Goal: Task Accomplishment & Management: Use online tool/utility

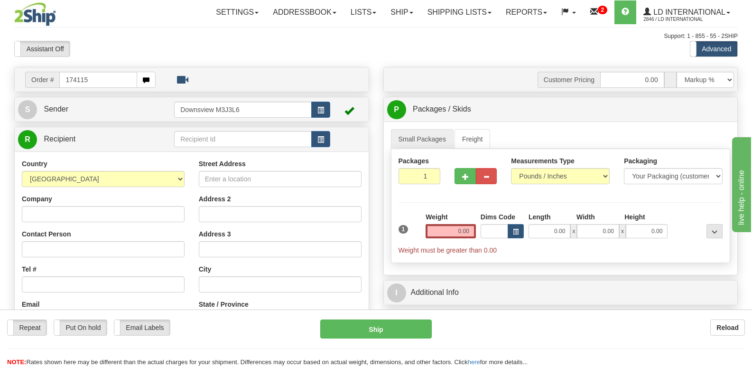
type input "174115"
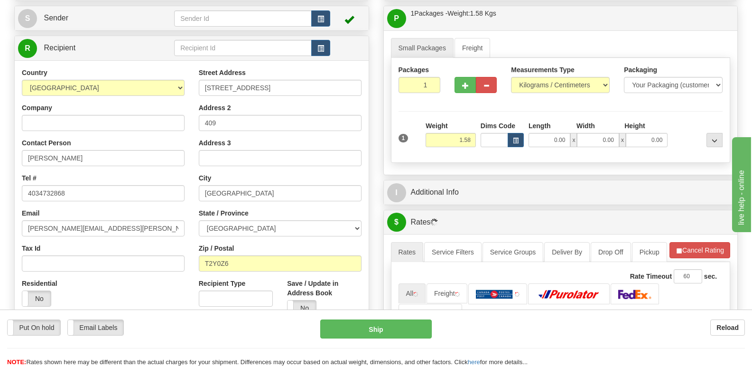
scroll to position [95, 0]
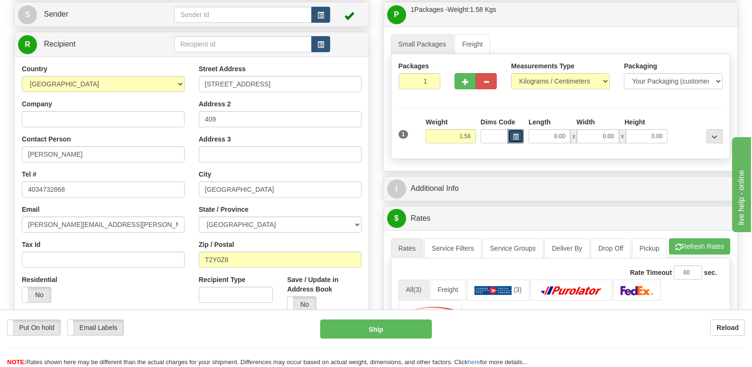
click at [510, 131] on button "button" at bounding box center [516, 136] width 16 height 14
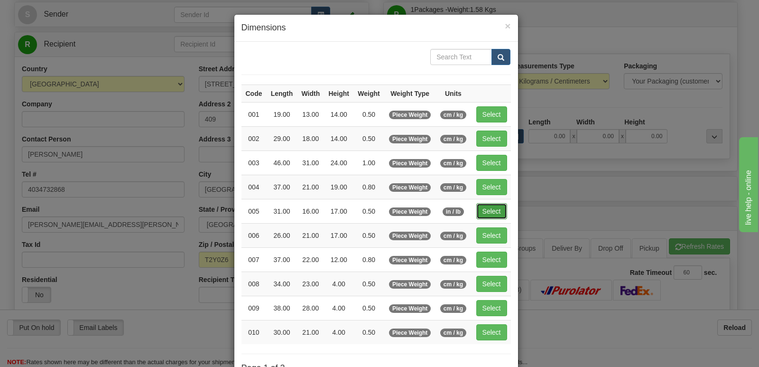
click at [486, 213] on button "Select" at bounding box center [491, 211] width 31 height 16
type input "005"
type input "0.50"
type input "31.00"
type input "16.00"
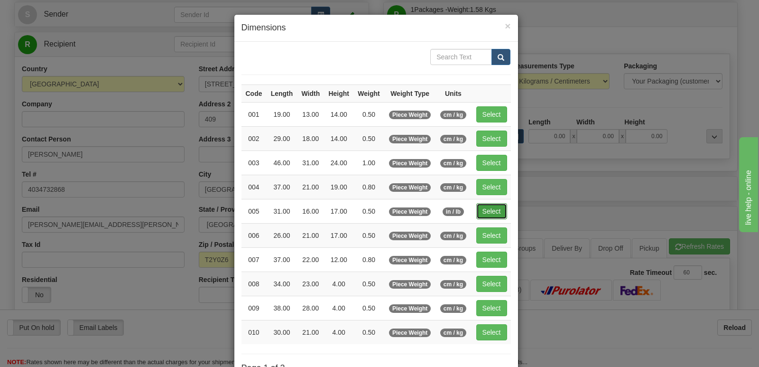
type input "17.00"
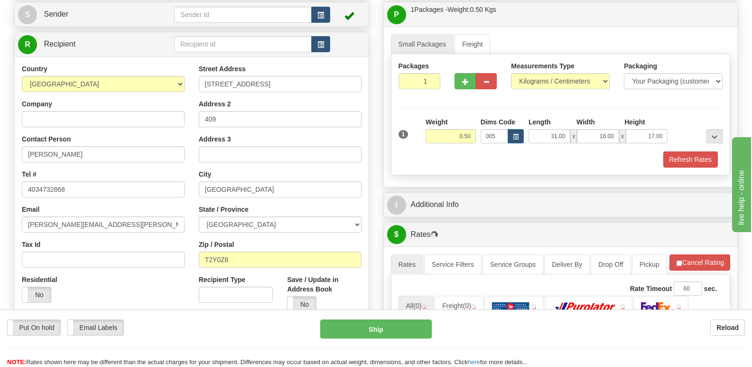
click at [469, 145] on div "Weight 0.50" at bounding box center [450, 133] width 55 height 33
click at [477, 138] on div "Weight 0.50" at bounding box center [450, 133] width 55 height 33
click at [475, 137] on input "0.50" at bounding box center [451, 136] width 50 height 14
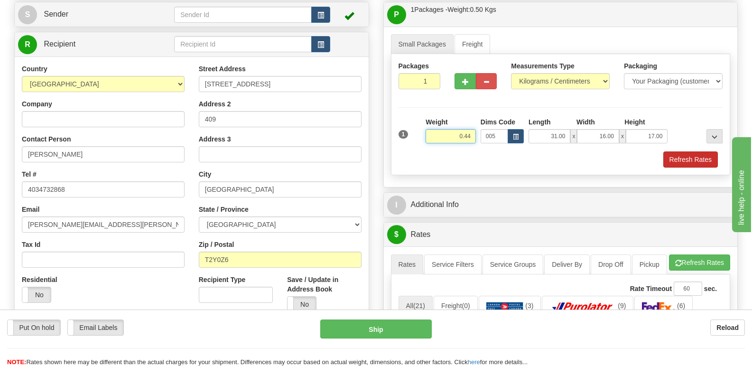
type input "0.44"
click at [688, 164] on div "Packages 1 1 Measurements Type" at bounding box center [561, 114] width 340 height 121
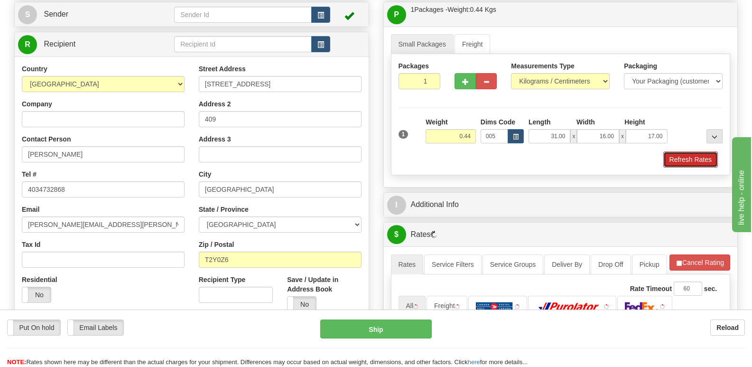
click at [692, 160] on button "Refresh Rates" at bounding box center [690, 159] width 55 height 16
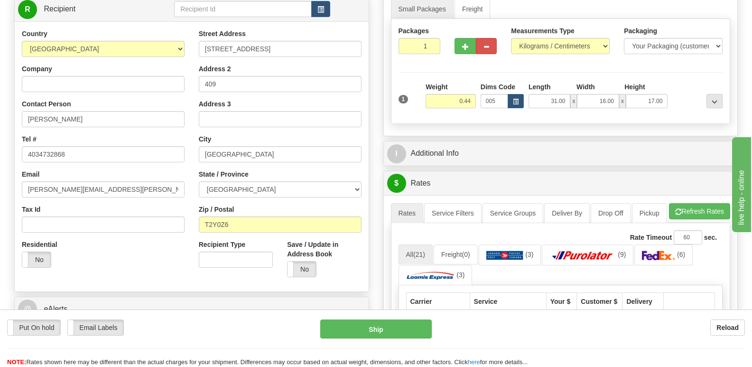
scroll to position [47, 0]
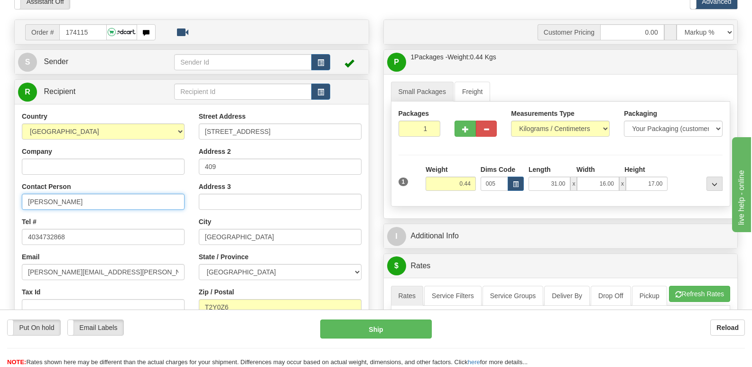
click at [132, 198] on input "Meghan Shier" at bounding box center [103, 202] width 163 height 16
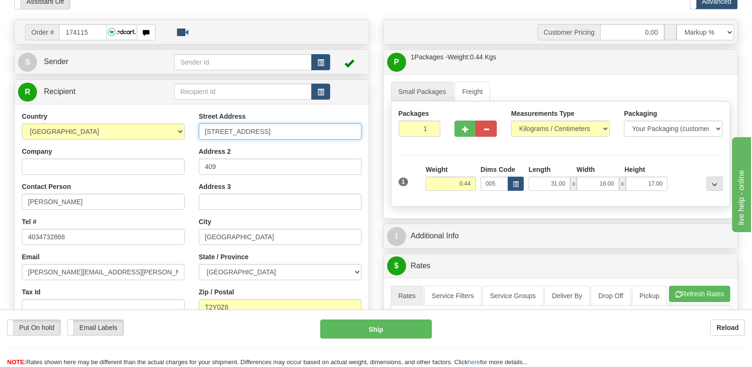
click at [249, 132] on input "700 Shawnee Square SW" at bounding box center [280, 131] width 163 height 16
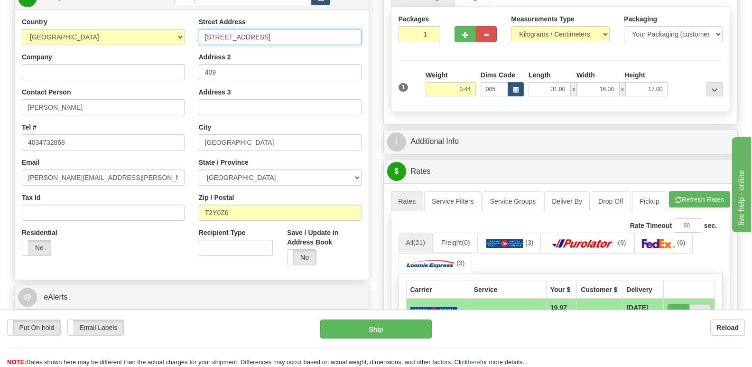
scroll to position [142, 0]
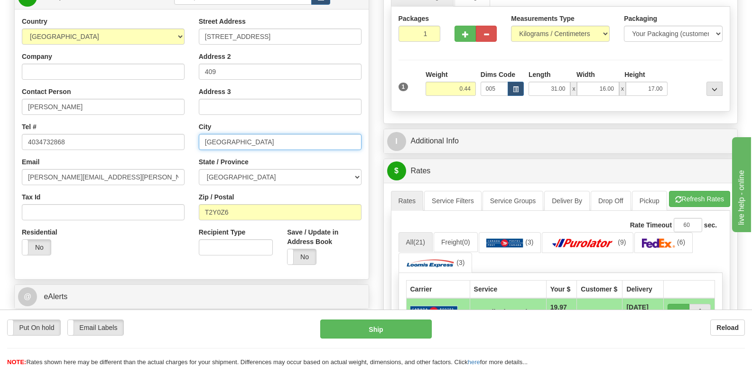
click at [249, 144] on input "Calgary" at bounding box center [280, 142] width 163 height 16
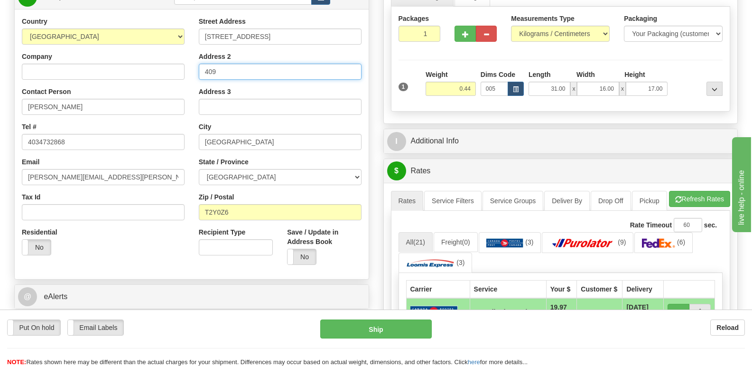
click at [265, 77] on input "409" at bounding box center [280, 72] width 163 height 16
click at [253, 211] on input "T2Y0Z6" at bounding box center [280, 212] width 163 height 16
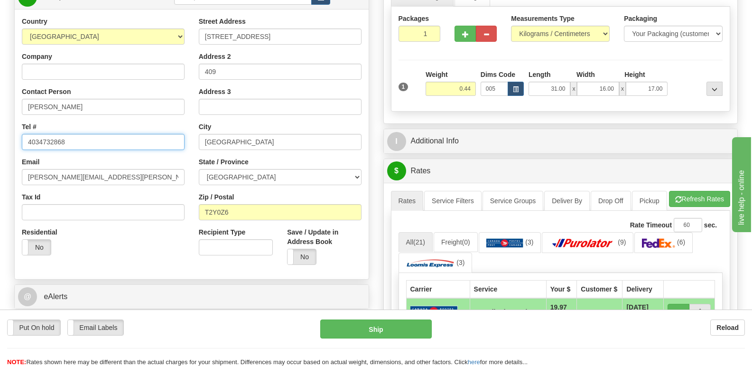
click at [132, 147] on input "4034732868" at bounding box center [103, 142] width 163 height 16
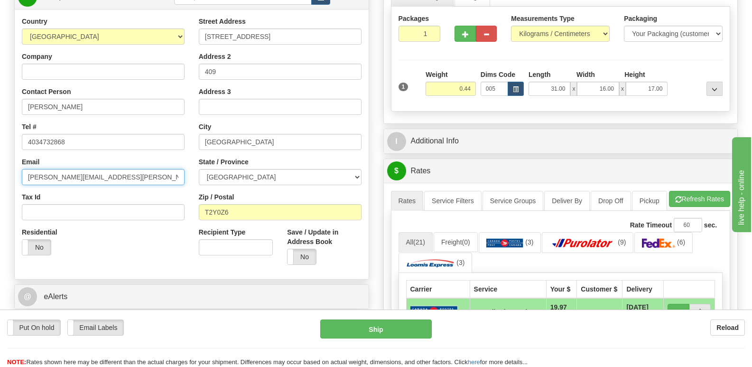
click at [130, 182] on input "Meghan.shier@gmail.com" at bounding box center [103, 177] width 163 height 16
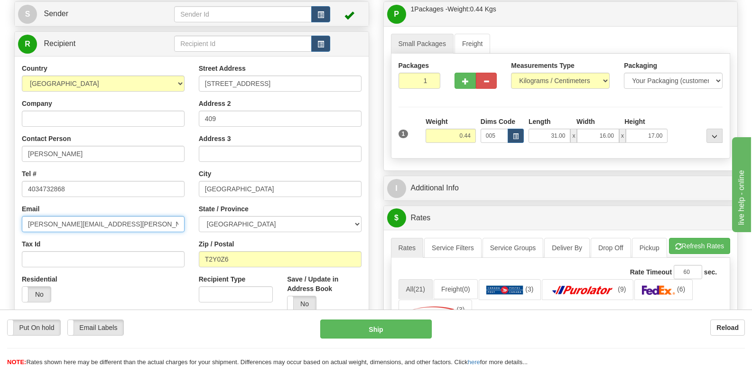
scroll to position [0, 0]
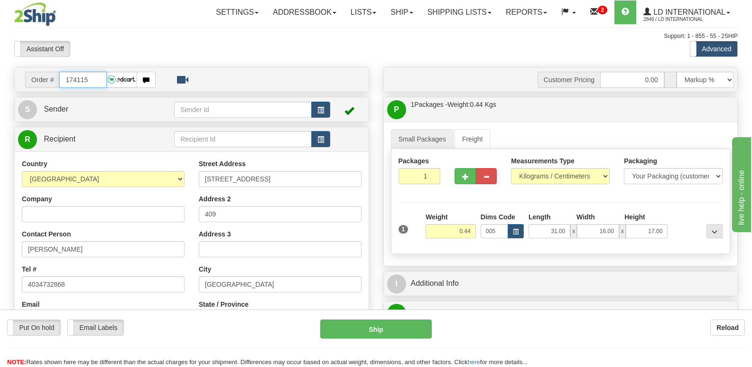
click at [93, 74] on input "174115" at bounding box center [82, 80] width 47 height 16
type input "174112"
click at [67, 260] on div "Country AFGHANISTAN ALAND ISLANDS ALBANIA ALGERIA AMERICAN SAMOA ANDORRA ANGOLA…" at bounding box center [103, 282] width 177 height 246
click at [69, 254] on input "Real Aubin" at bounding box center [103, 249] width 163 height 16
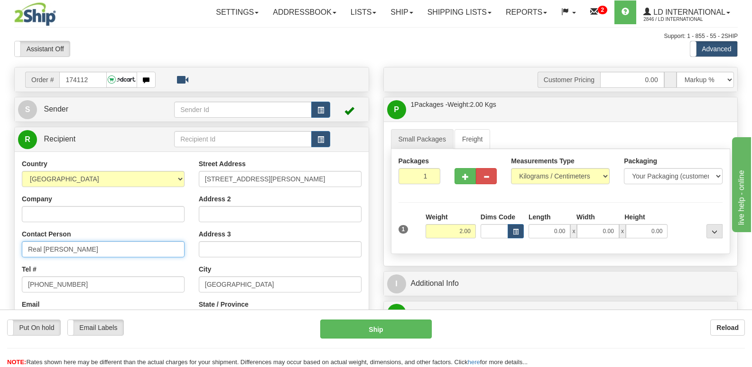
click at [69, 254] on input "Real Aubin" at bounding box center [103, 249] width 163 height 16
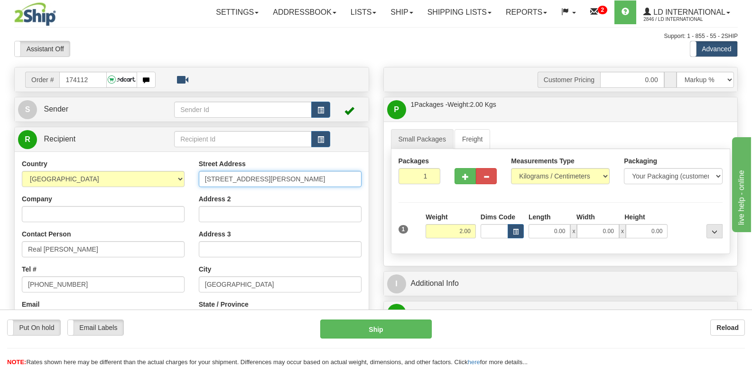
click at [271, 175] on input "1514 Rudell Rd." at bounding box center [280, 179] width 163 height 16
click at [272, 182] on input "1514 Rudell Rd." at bounding box center [280, 179] width 163 height 16
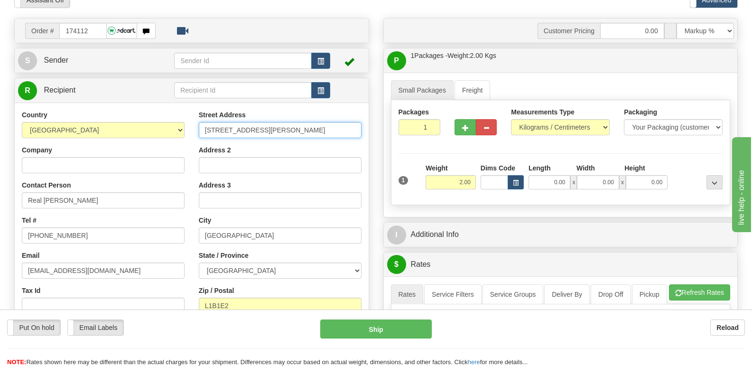
scroll to position [95, 0]
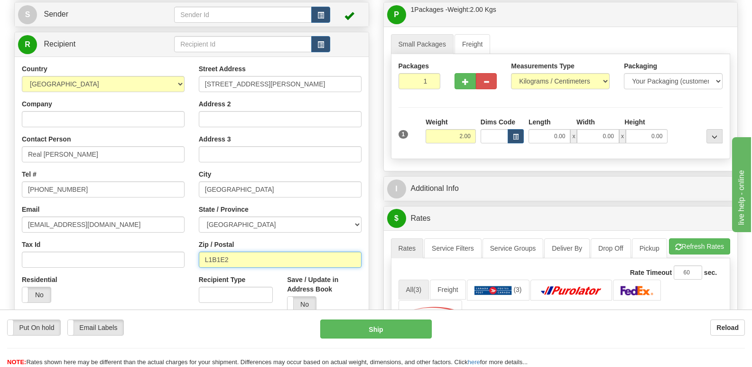
click at [261, 254] on input "L1B1E2" at bounding box center [280, 259] width 163 height 16
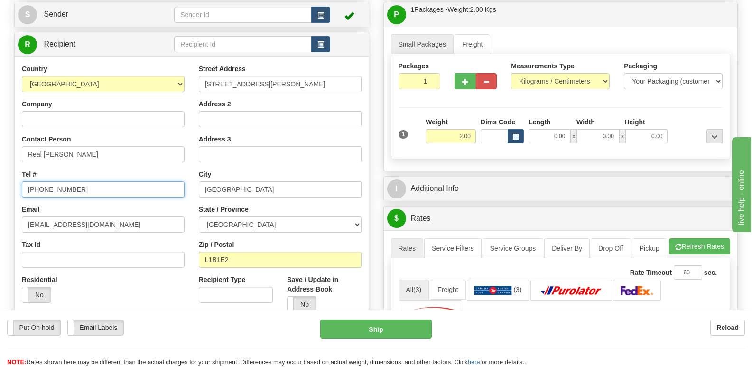
click at [94, 189] on input "905 987 3346" at bounding box center [103, 189] width 163 height 16
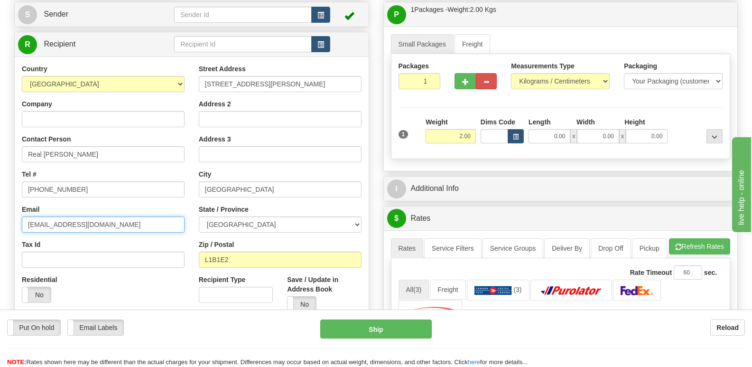
click at [161, 223] on input "mightbereal@yahoo.ca" at bounding box center [103, 224] width 163 height 16
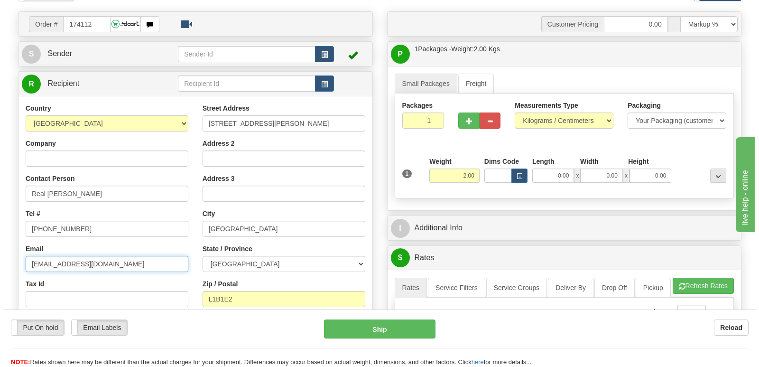
scroll to position [0, 0]
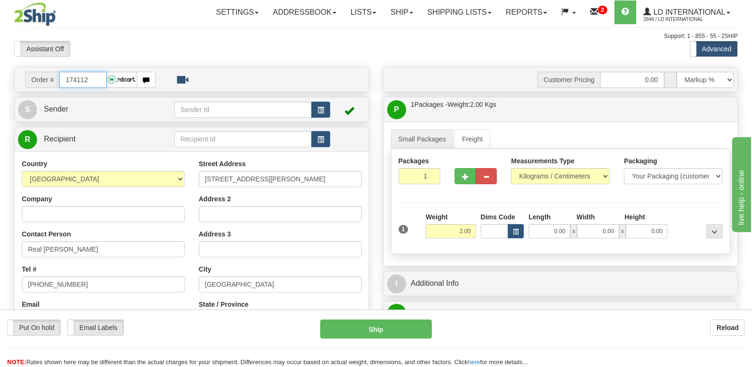
click at [91, 79] on input "174112" at bounding box center [82, 80] width 47 height 16
type input "\"
